Goal: Task Accomplishment & Management: Manage account settings

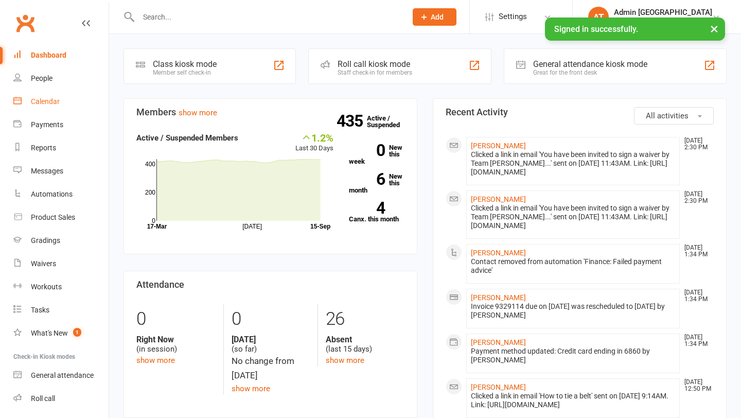
click at [54, 99] on div "Calendar" at bounding box center [45, 101] width 29 height 8
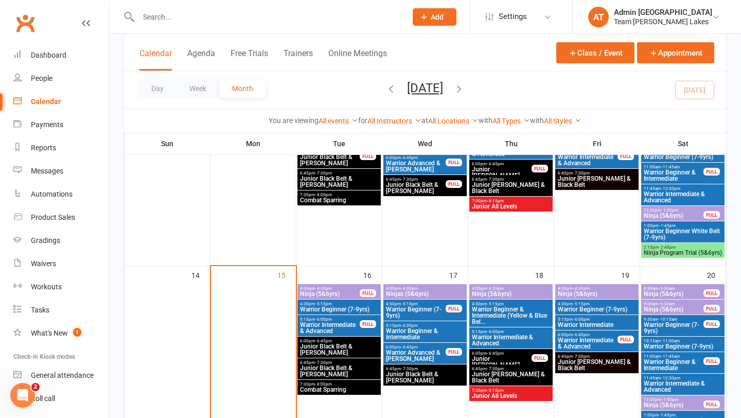
click at [519, 335] on span "Warrior Intermediate & Advanced" at bounding box center [510, 340] width 79 height 12
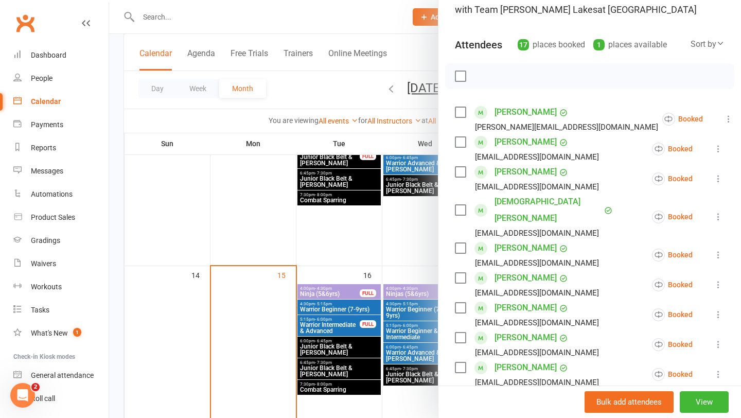
scroll to position [498, 0]
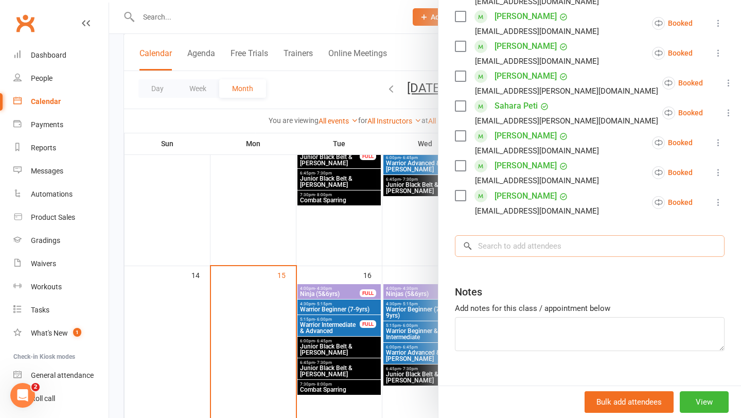
click at [544, 235] on input "search" at bounding box center [590, 246] width 270 height 22
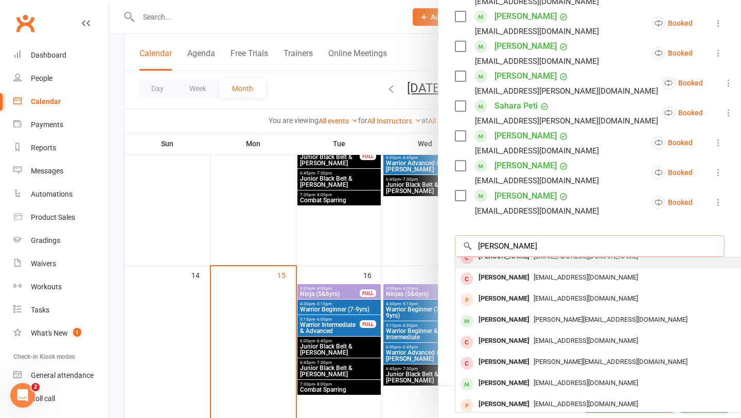
scroll to position [57, 0]
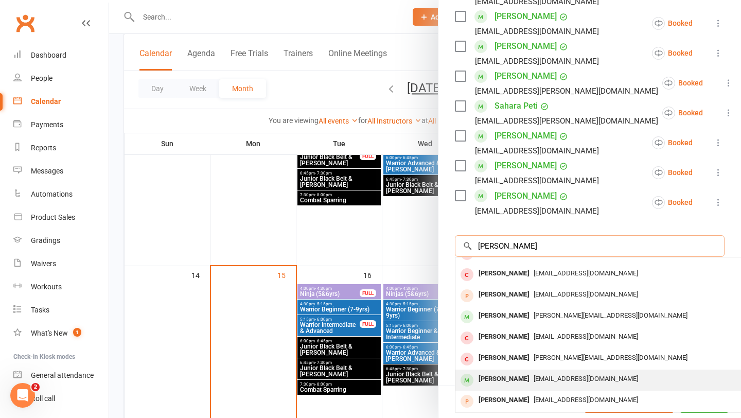
type input "mason"
click at [502, 371] on div "Mason Esteban" at bounding box center [503, 378] width 59 height 15
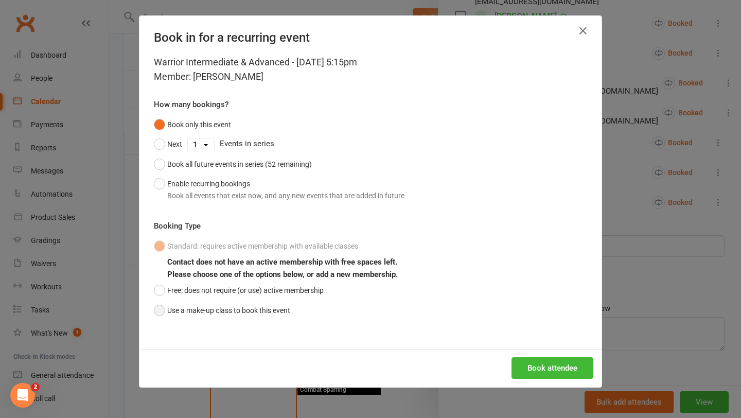
click at [223, 313] on button "Use a make-up class to book this event" at bounding box center [222, 310] width 136 height 20
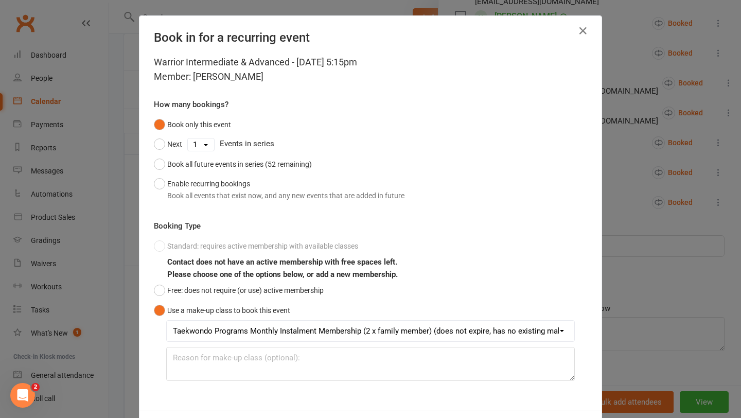
scroll to position [46, 0]
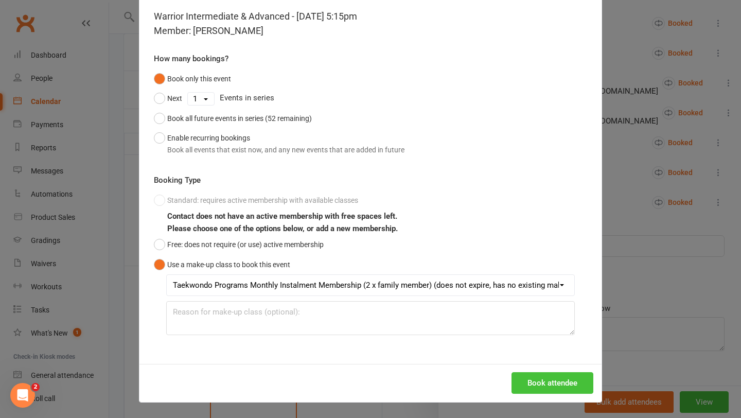
click at [538, 374] on button "Book attendee" at bounding box center [552, 383] width 82 height 22
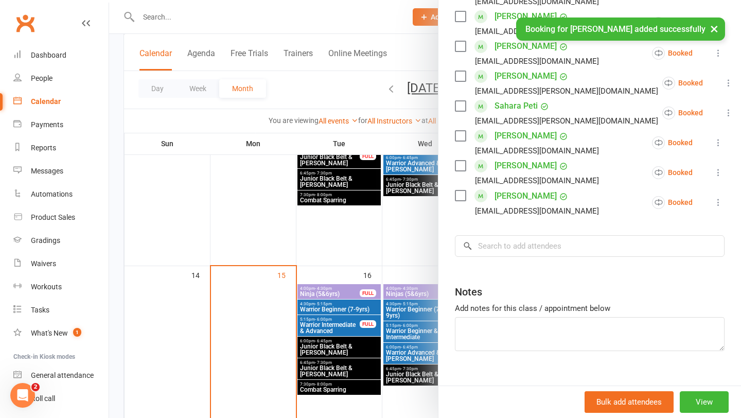
click at [420, 335] on div at bounding box center [425, 209] width 632 height 418
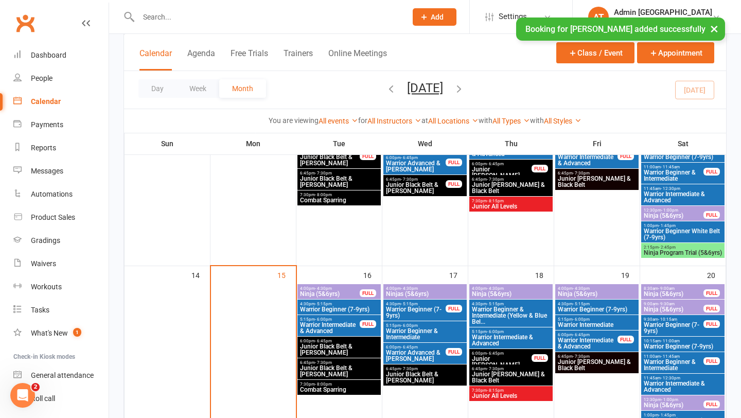
click at [508, 354] on span "6:00pm - 6:45pm" at bounding box center [501, 353] width 61 height 5
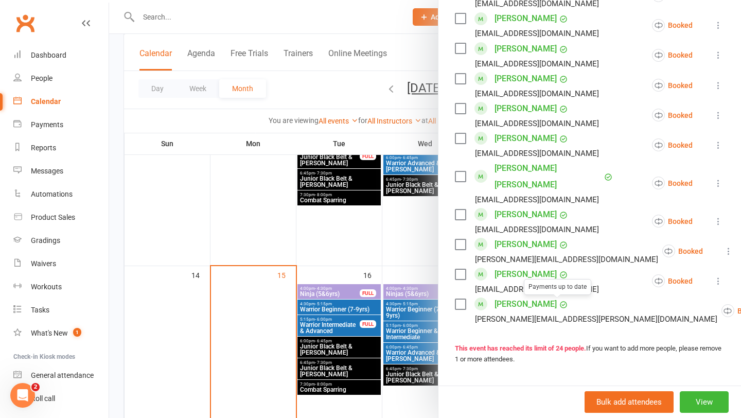
scroll to position [605, 0]
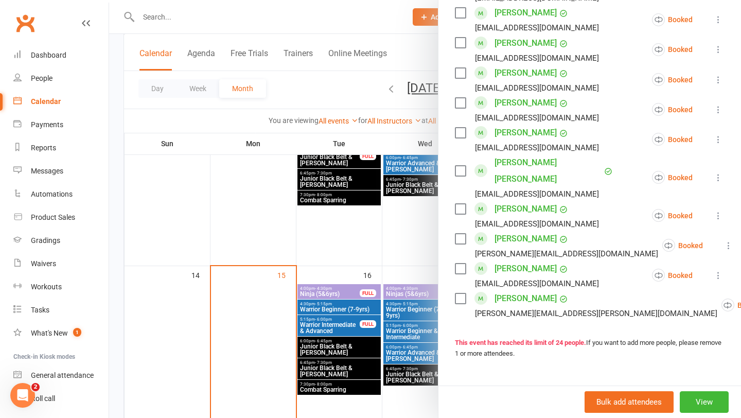
click at [723, 247] on icon at bounding box center [728, 245] width 10 height 10
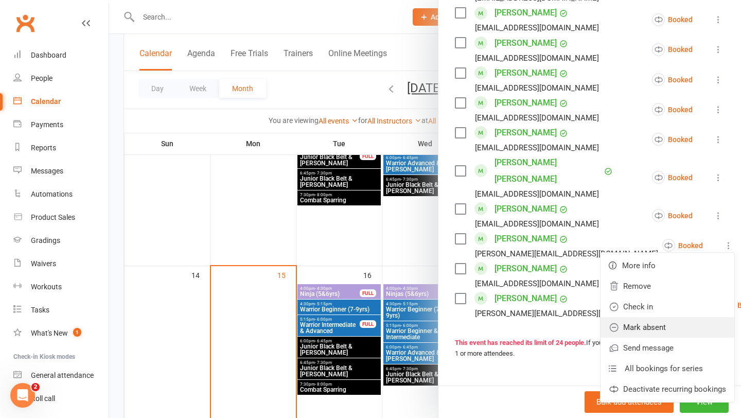
click at [650, 322] on link "Mark absent" at bounding box center [667, 327] width 134 height 21
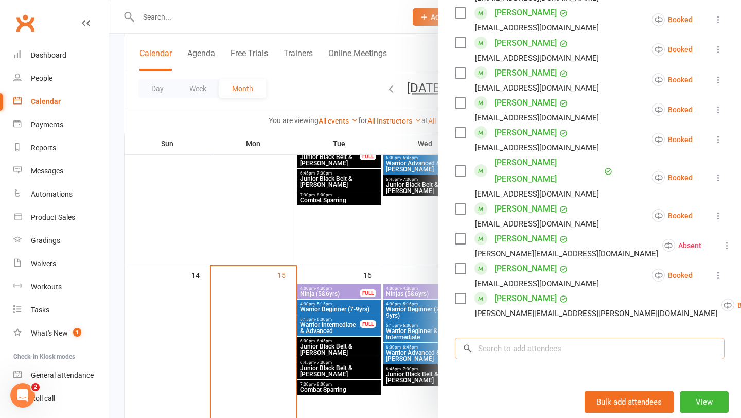
click at [539, 346] on input "search" at bounding box center [590, 349] width 270 height 22
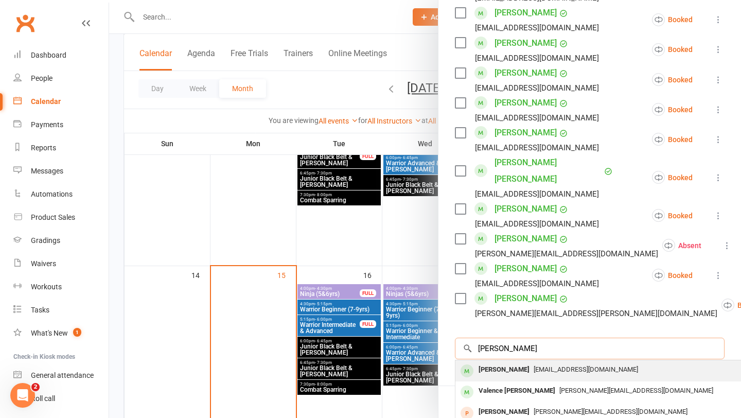
type input "kelvin"
click at [508, 369] on div "Kelvin Esteban" at bounding box center [503, 369] width 59 height 15
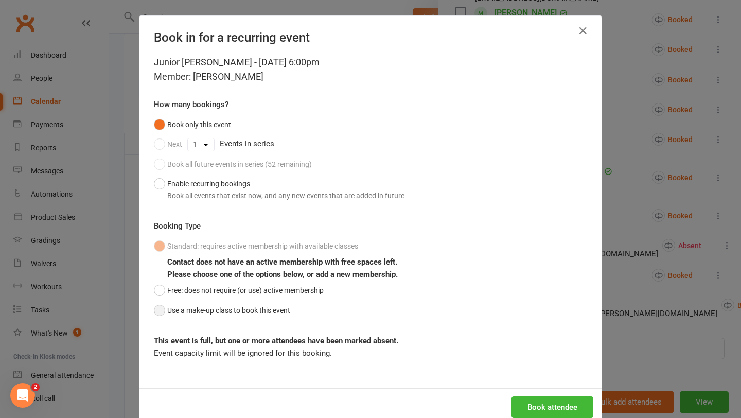
click at [278, 306] on button "Use a make-up class to book this event" at bounding box center [222, 310] width 136 height 20
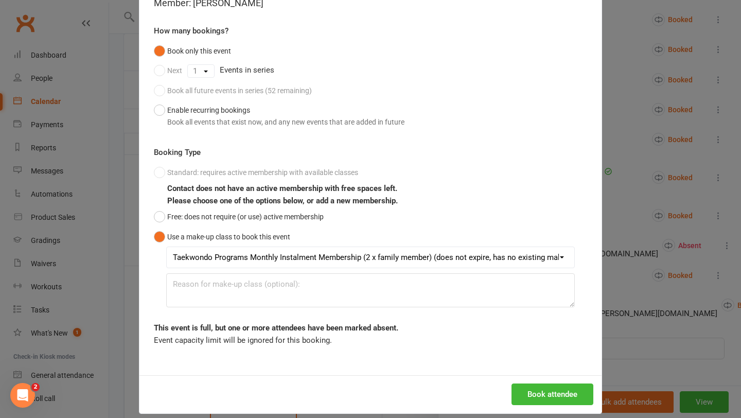
scroll to position [85, 0]
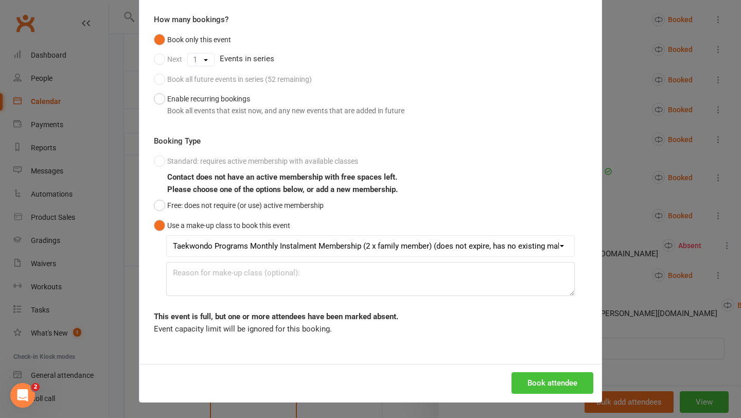
click at [569, 380] on button "Book attendee" at bounding box center [552, 383] width 82 height 22
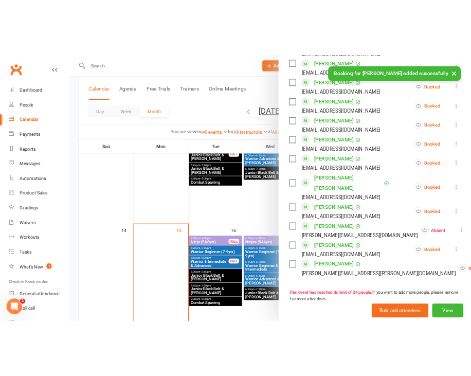
scroll to position [634, 0]
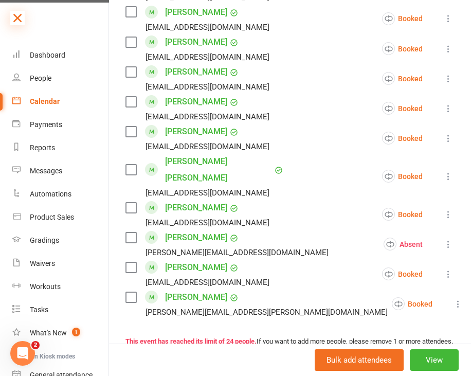
click at [16, 17] on icon at bounding box center [17, 18] width 14 height 14
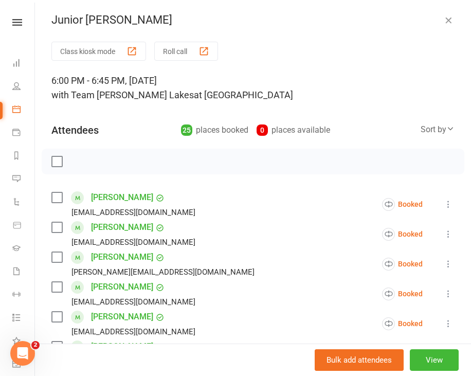
scroll to position [0, 0]
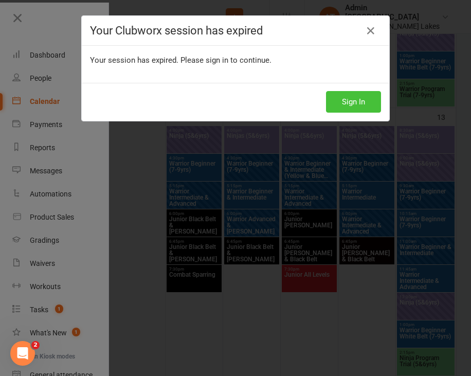
click at [368, 96] on button "Sign In" at bounding box center [353, 102] width 55 height 22
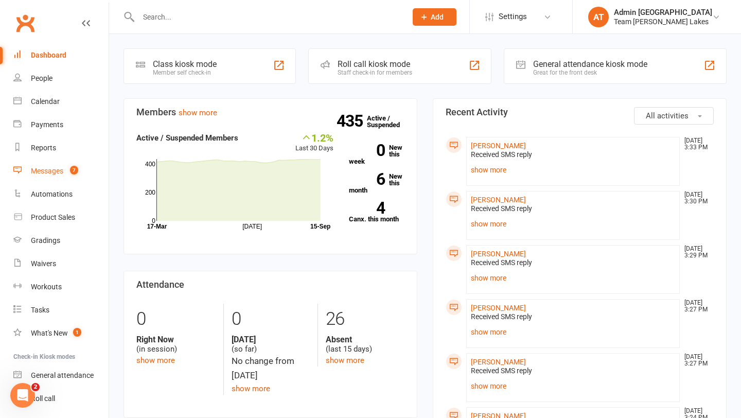
click at [59, 170] on div "Messages" at bounding box center [47, 171] width 32 height 8
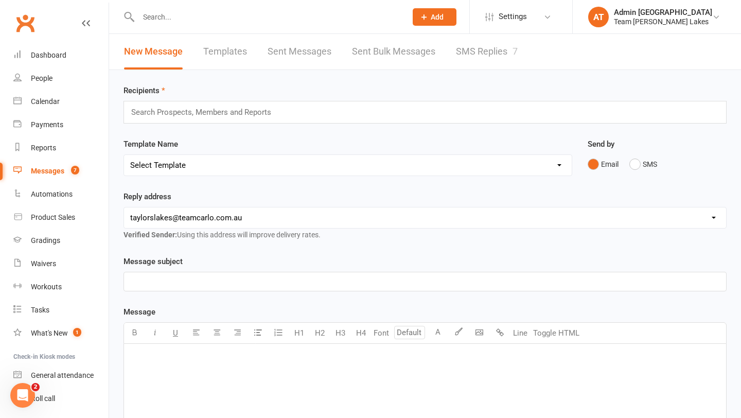
click at [471, 54] on link "SMS Replies 7" at bounding box center [487, 52] width 62 height 36
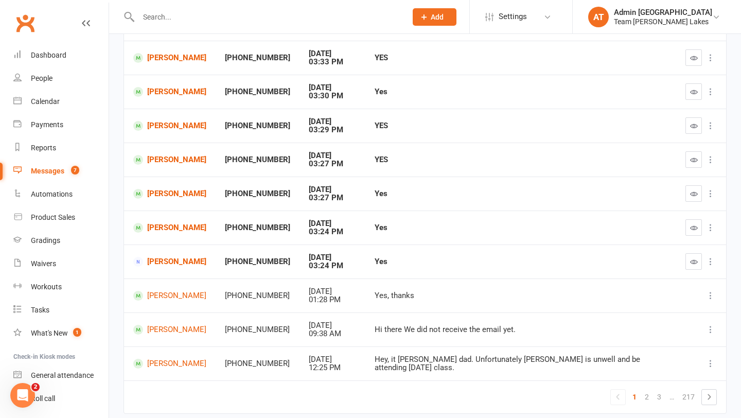
scroll to position [131, 0]
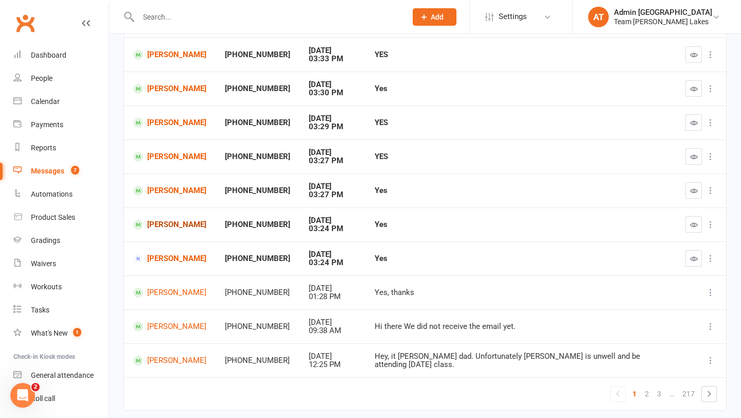
click at [176, 220] on link "[PERSON_NAME]" at bounding box center [169, 225] width 73 height 10
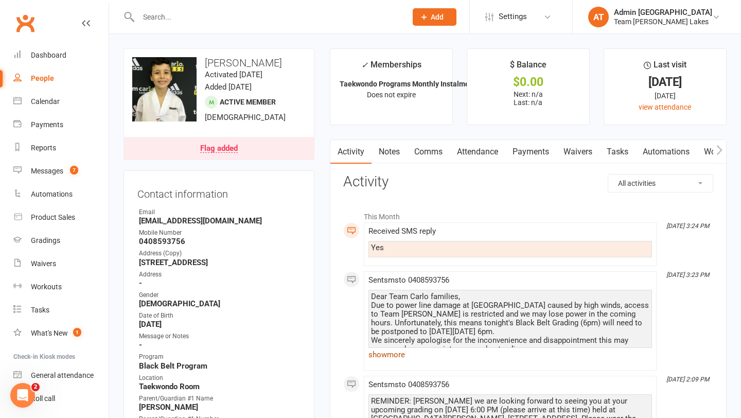
click at [388, 353] on link "show more" at bounding box center [510, 354] width 284 height 14
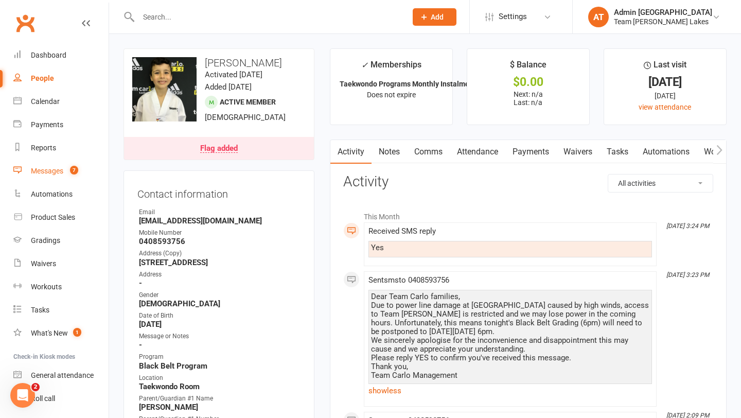
click at [57, 178] on link "Messages 7" at bounding box center [60, 171] width 95 height 23
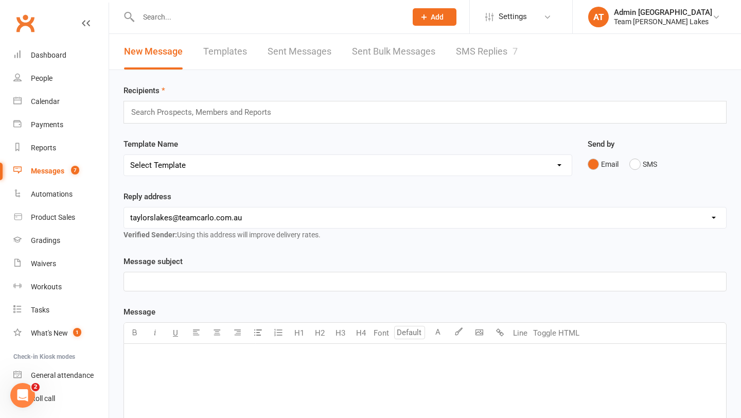
click at [471, 55] on link "SMS Replies 7" at bounding box center [487, 52] width 62 height 36
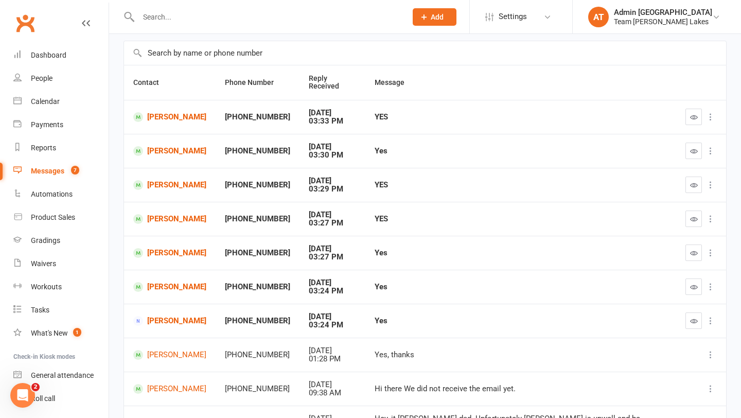
scroll to position [76, 0]
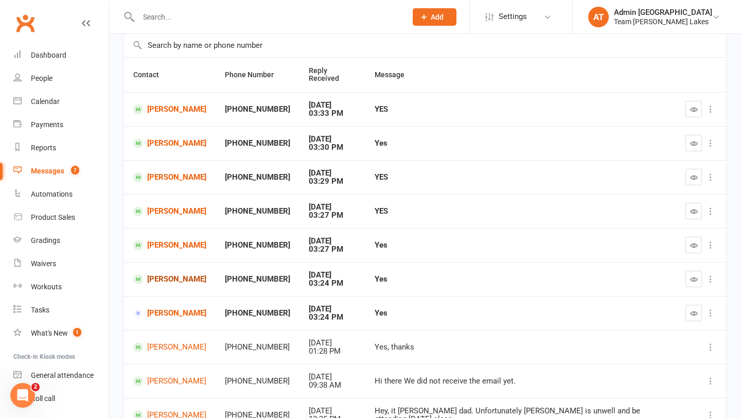
click at [178, 279] on link "Benjamin Robinson-Liedtke" at bounding box center [169, 279] width 73 height 10
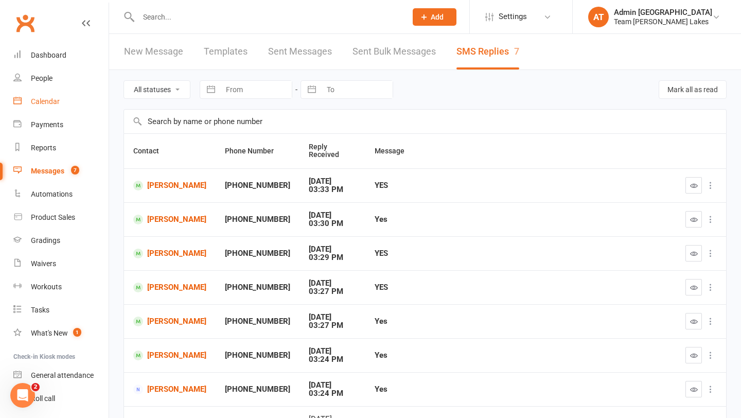
click at [49, 100] on div "Calendar" at bounding box center [45, 101] width 29 height 8
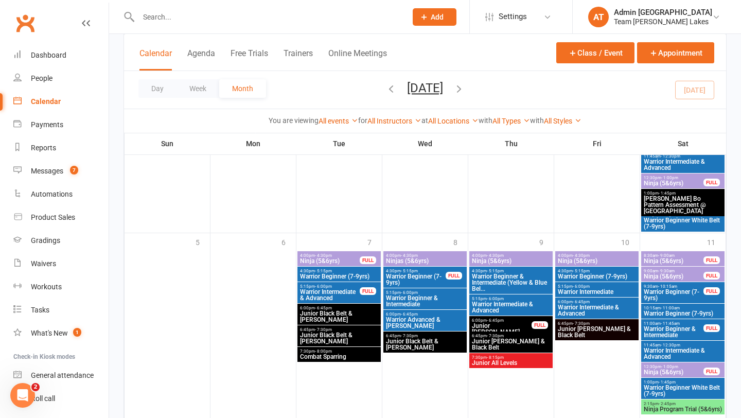
scroll to position [986, 0]
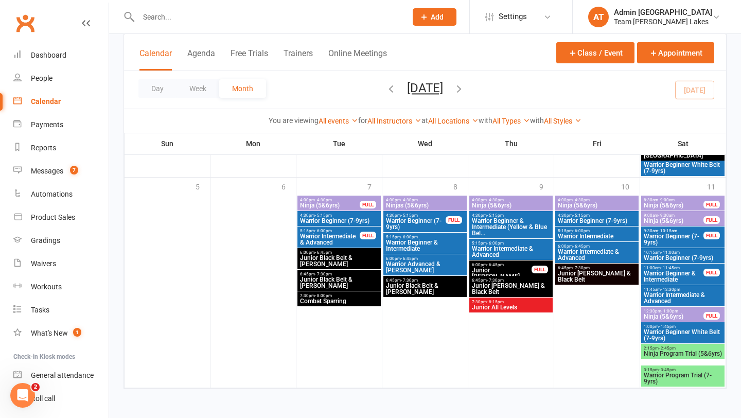
click at [471, 334] on span "Warrior Beginner White Belt (7-9yrs)" at bounding box center [682, 335] width 79 height 12
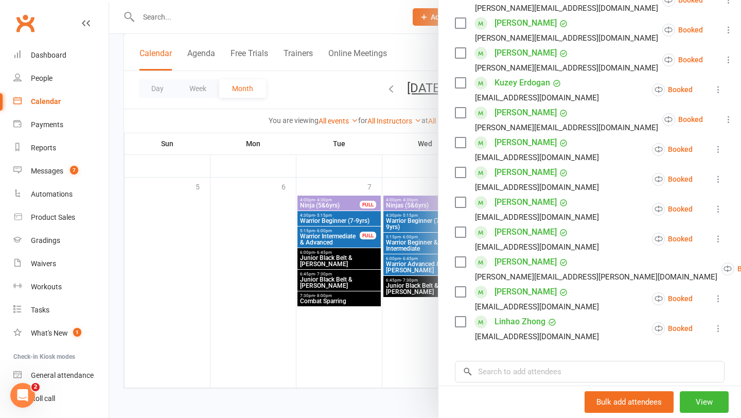
scroll to position [379, 0]
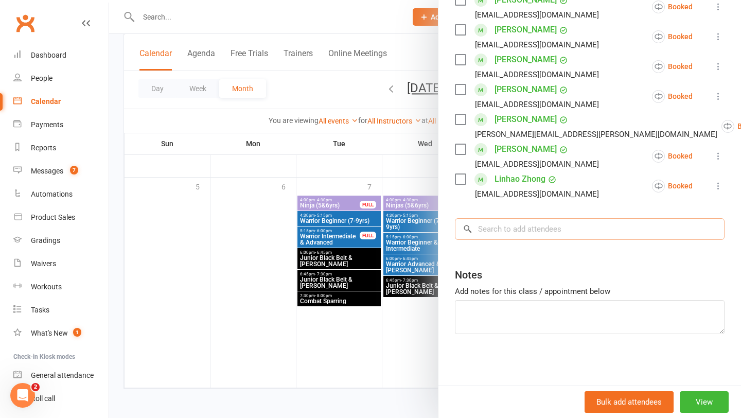
click at [471, 227] on input "search" at bounding box center [590, 229] width 270 height 22
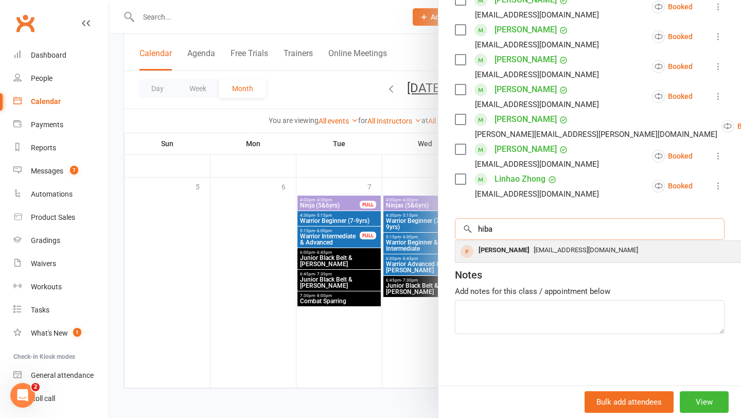
type input "hiba"
click at [471, 248] on div "Hiba Zaman" at bounding box center [503, 250] width 59 height 15
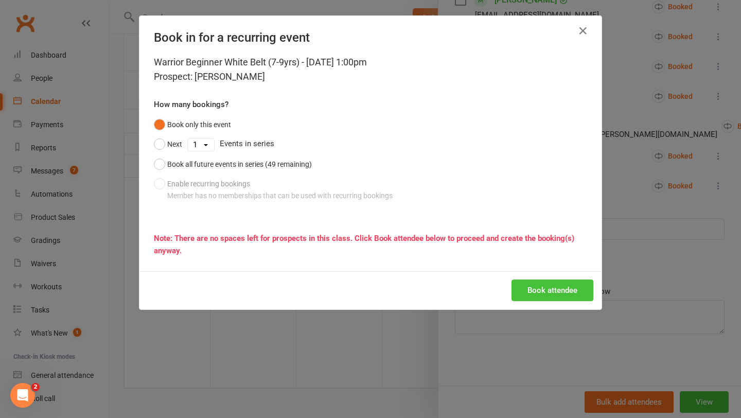
click at [471, 294] on button "Book attendee" at bounding box center [552, 290] width 82 height 22
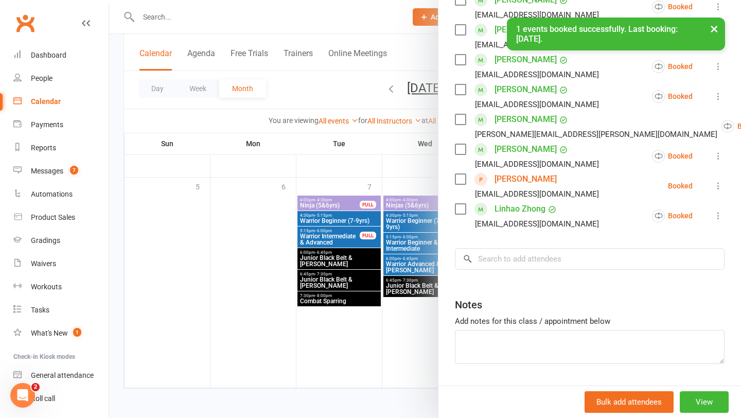
click at [385, 245] on div at bounding box center [425, 209] width 632 height 418
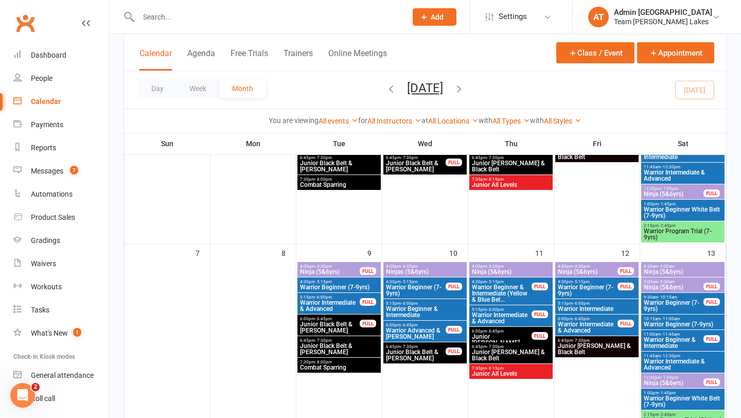
scroll to position [161, 0]
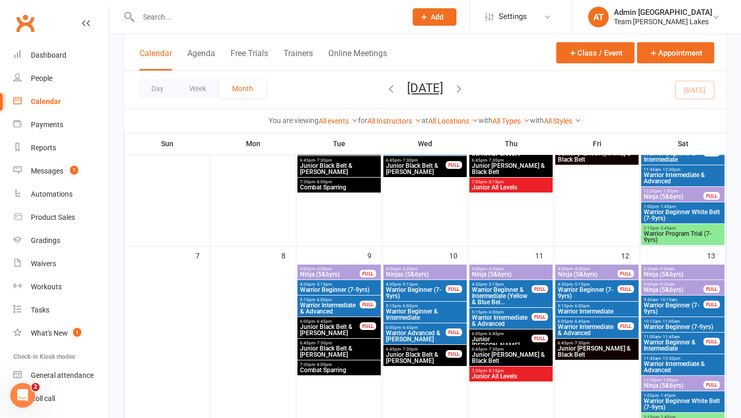
click at [471, 237] on span "Warrior Program Trial (7-9yrs)" at bounding box center [682, 237] width 79 height 12
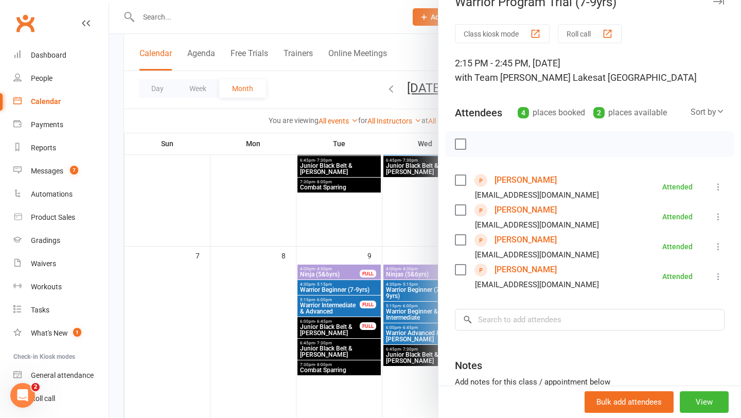
scroll to position [22, 0]
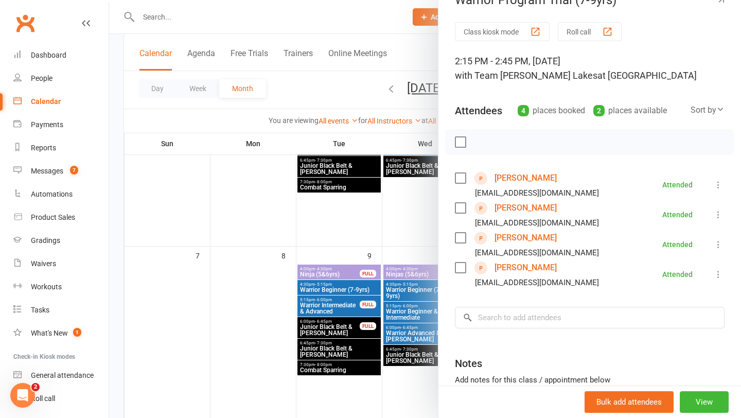
click at [471, 238] on link "Ahmad Zaman" at bounding box center [525, 237] width 62 height 16
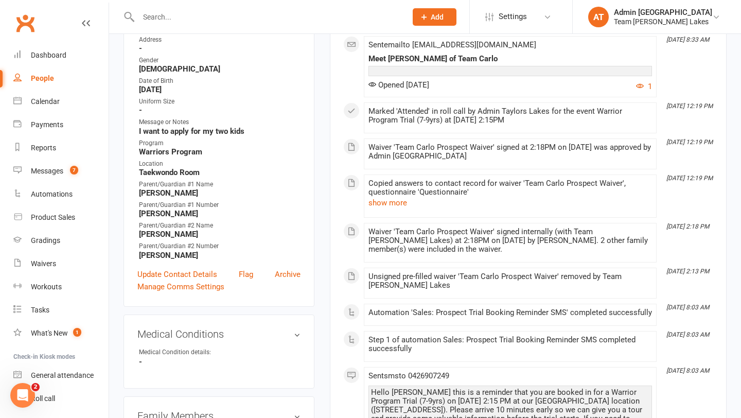
scroll to position [249, 0]
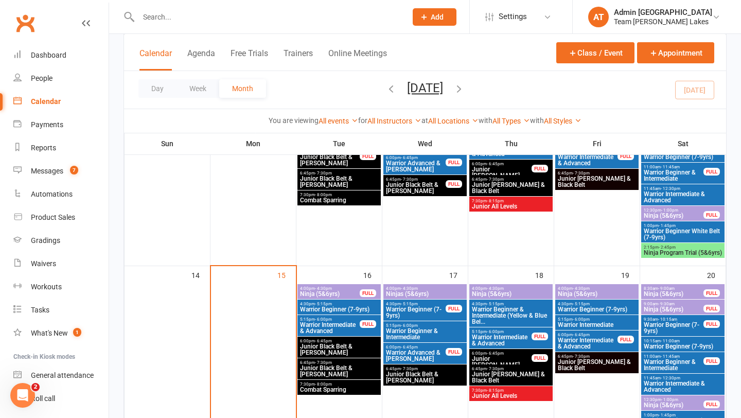
scroll to position [333, 0]
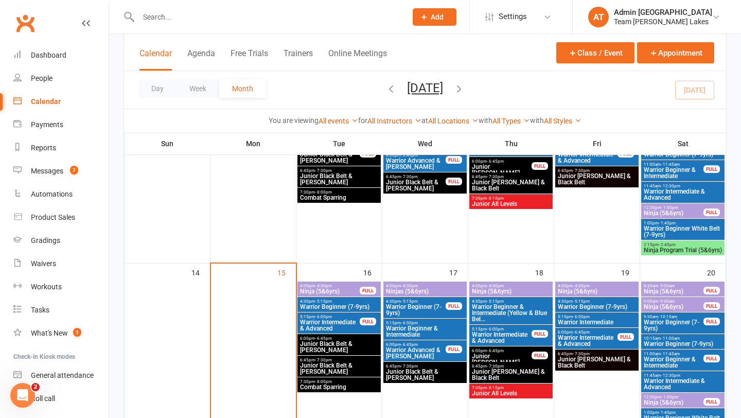
click at [471, 253] on span "Ninja Program Trial (5&6yrs)" at bounding box center [682, 250] width 79 height 6
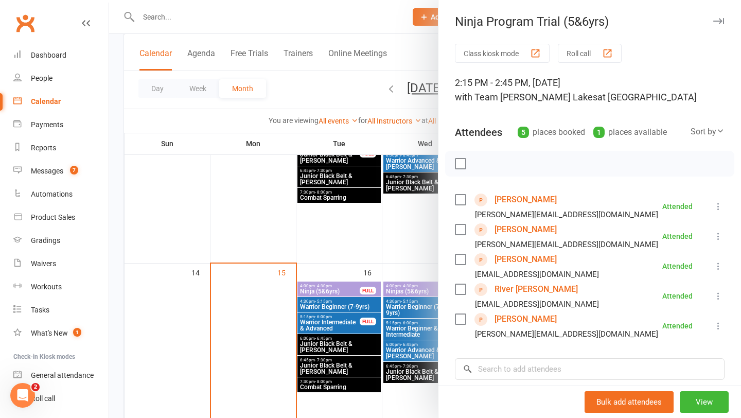
click at [346, 274] on div at bounding box center [425, 209] width 632 height 418
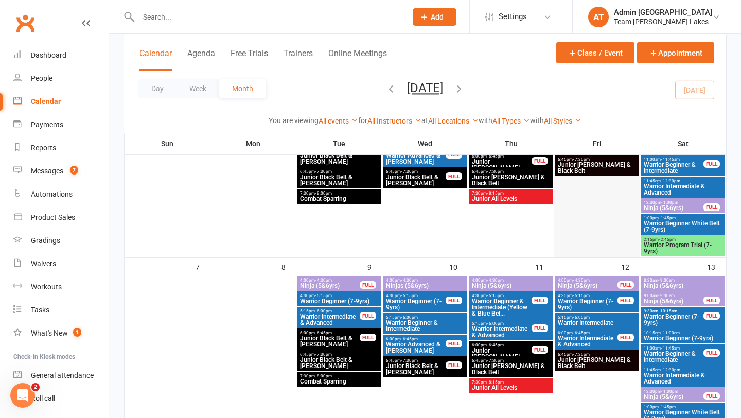
scroll to position [112, 0]
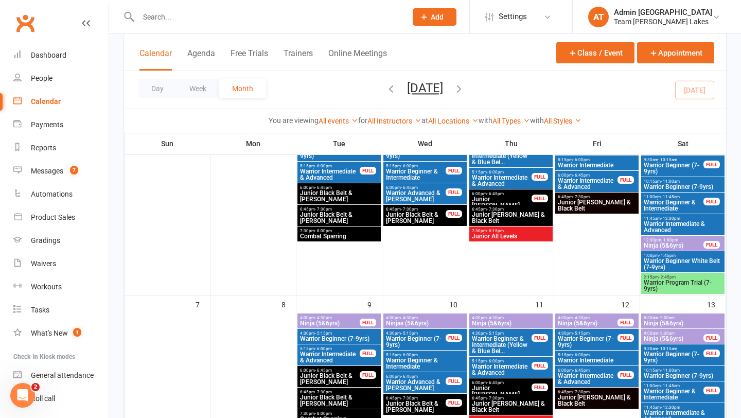
click at [471, 279] on span "Warrior Program Trial (7-9yrs)" at bounding box center [682, 285] width 79 height 12
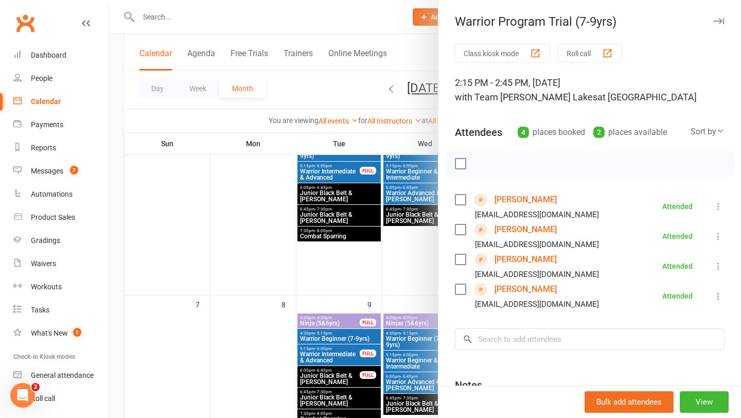
click at [471, 288] on link "Hiba Zaman" at bounding box center [525, 289] width 62 height 16
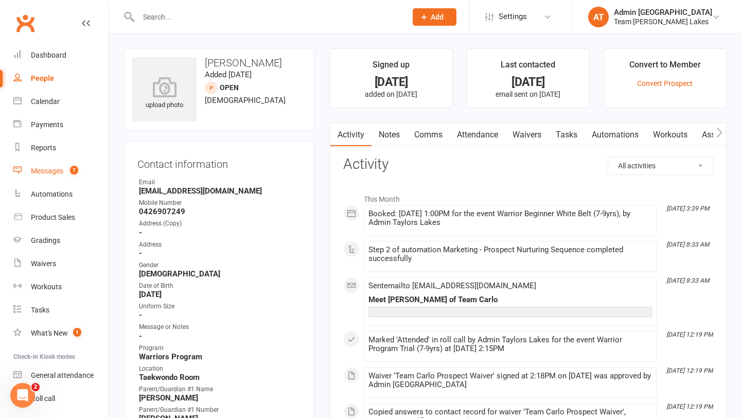
click at [50, 173] on div "Messages" at bounding box center [47, 171] width 32 height 8
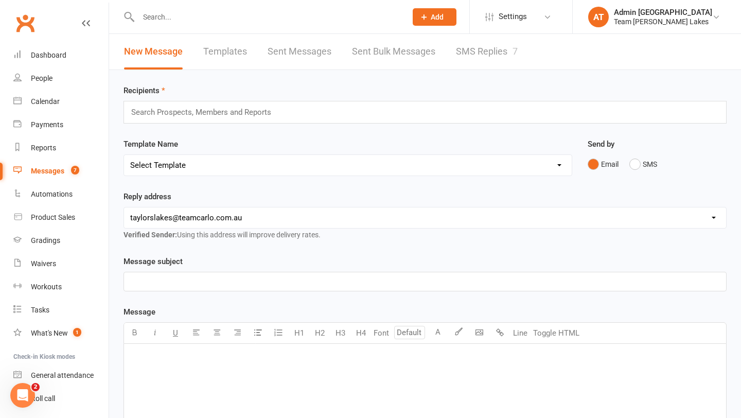
click at [471, 47] on link "SMS Replies 7" at bounding box center [487, 52] width 62 height 36
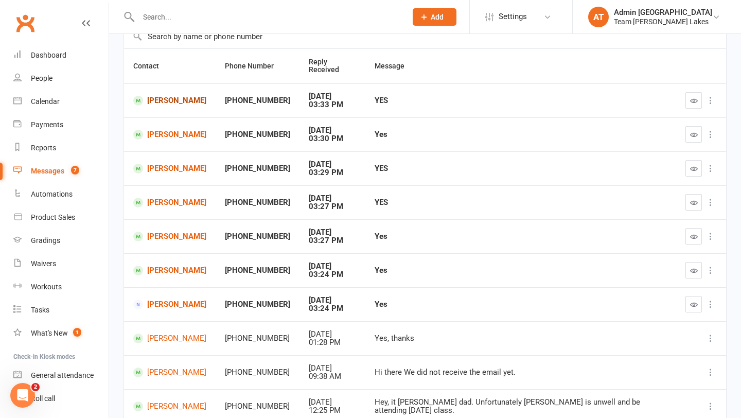
scroll to position [93, 0]
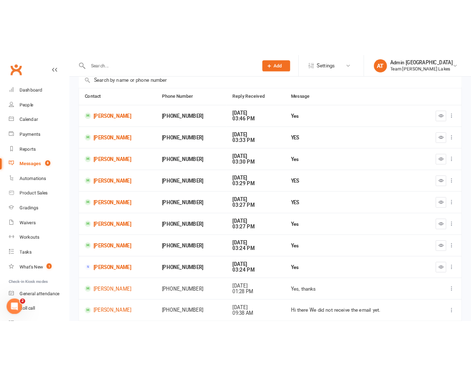
scroll to position [82, 0]
